Goal: Find specific page/section: Find specific page/section

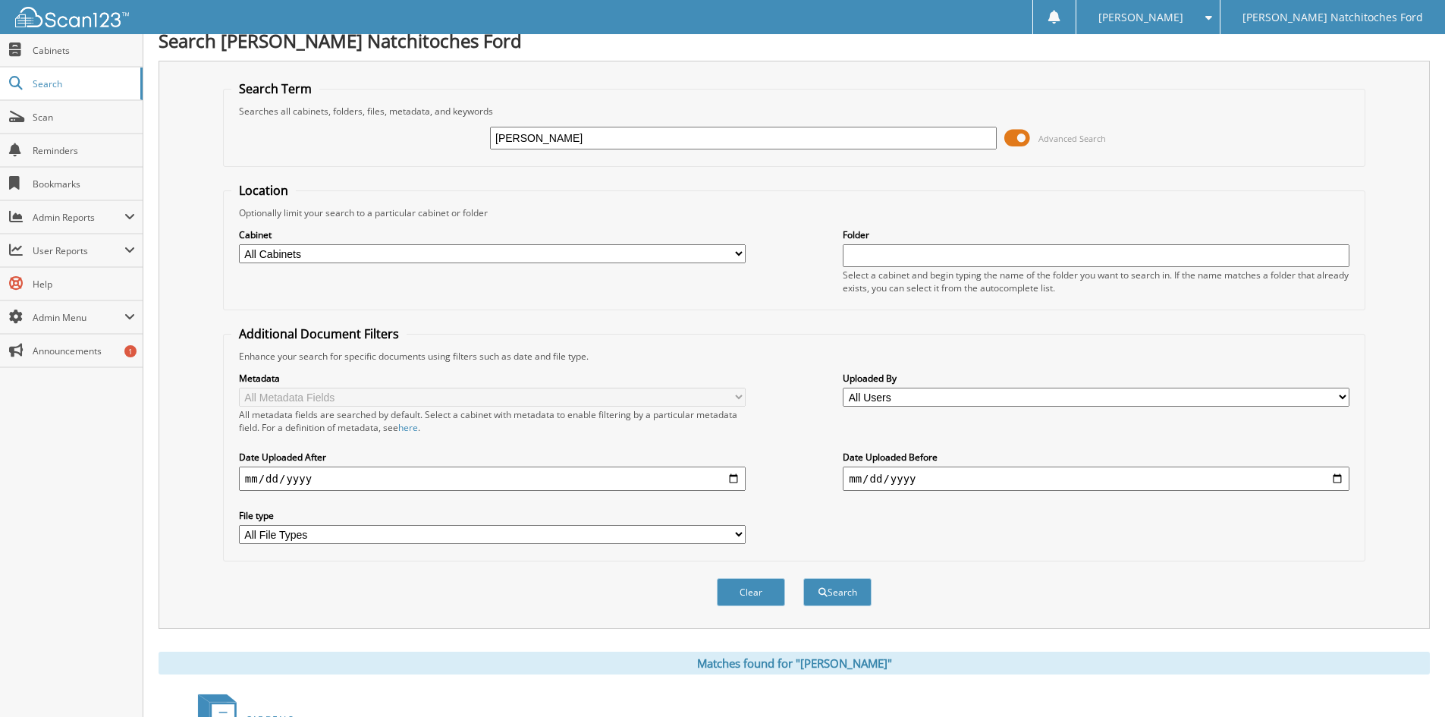
scroll to position [13, 0]
drag, startPoint x: 562, startPoint y: 139, endPoint x: 466, endPoint y: 141, distance: 96.4
click at [466, 141] on div "ALBERT CARPENTER Advanced Search" at bounding box center [794, 138] width 1126 height 41
type input "FT47048"
click at [803, 579] on button "Search" at bounding box center [837, 593] width 68 height 28
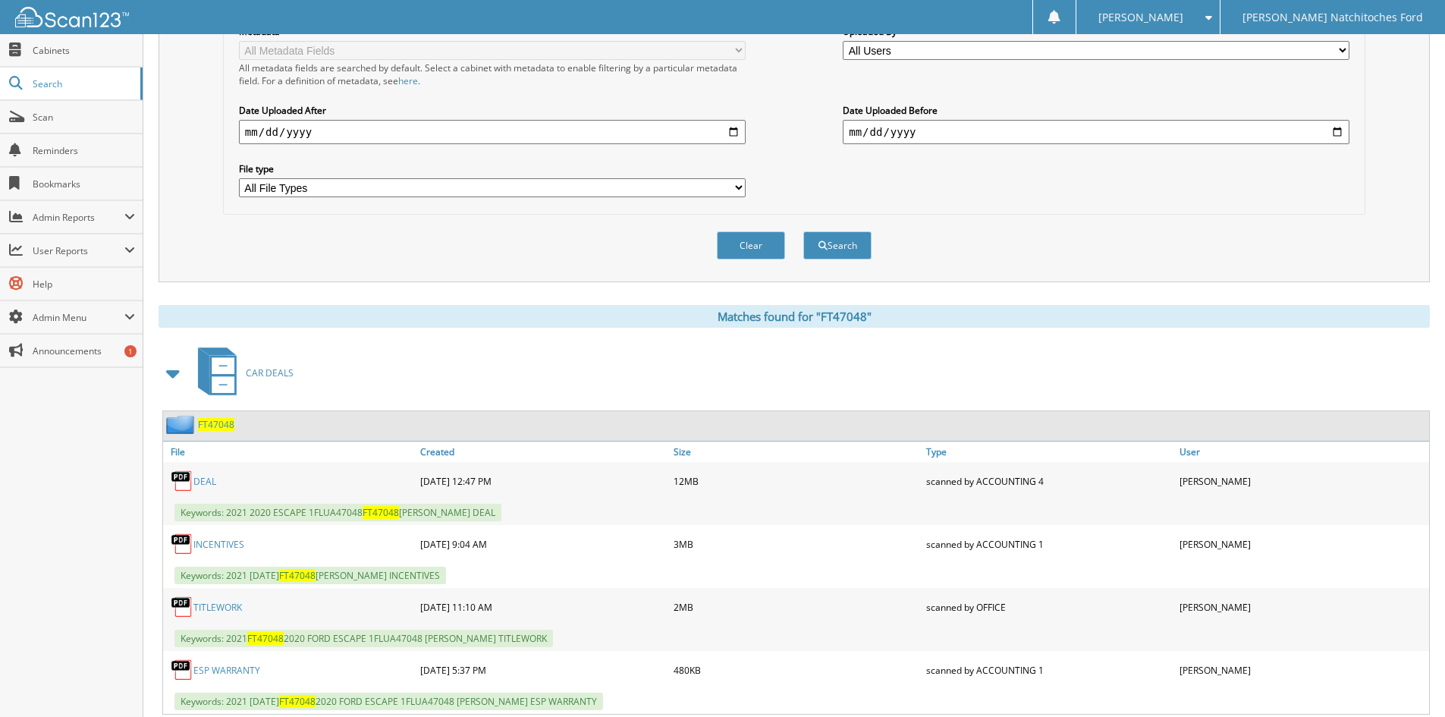
scroll to position [404, 0]
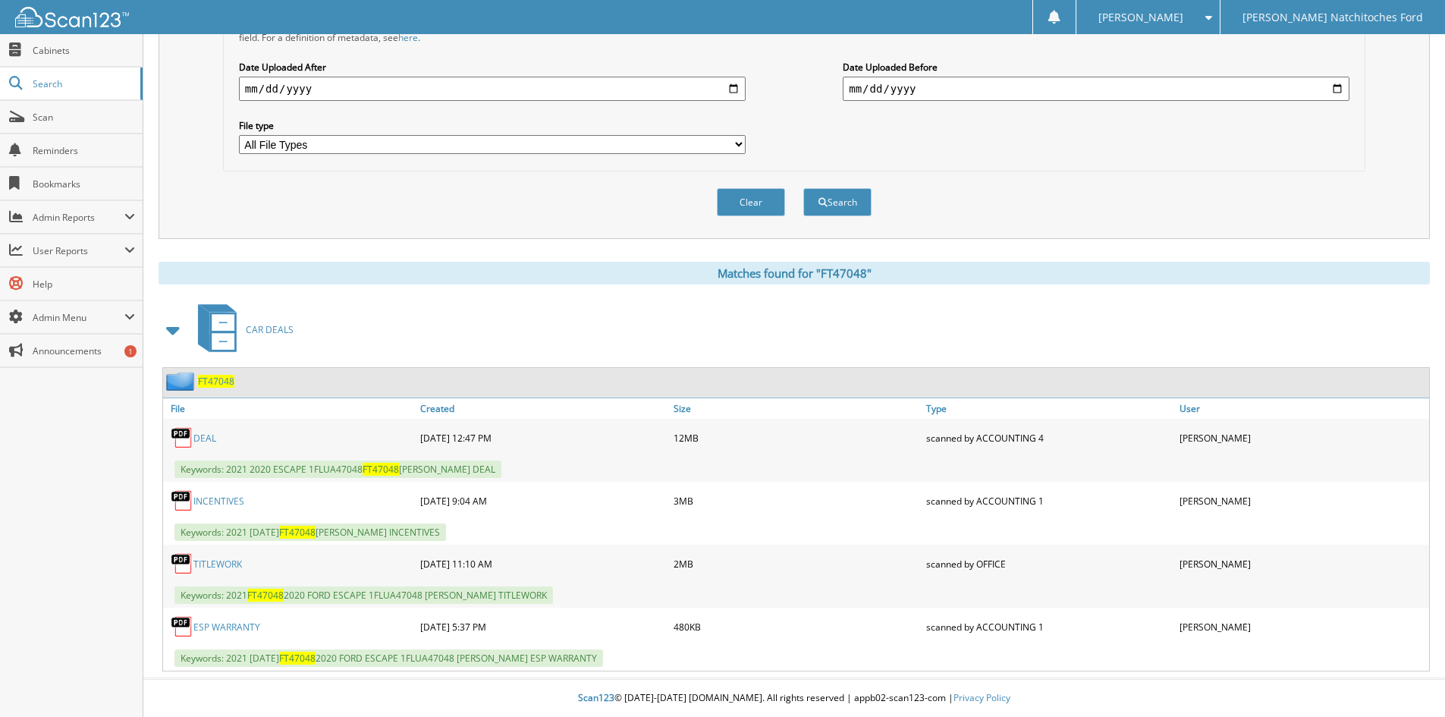
click at [238, 627] on link "ESP WARRANTY" at bounding box center [226, 627] width 67 height 13
click at [86, 314] on span "Admin Menu" at bounding box center [79, 317] width 92 height 13
click at [68, 350] on span "User Management" at bounding box center [80, 351] width 112 height 14
